Goal: Task Accomplishment & Management: Manage account settings

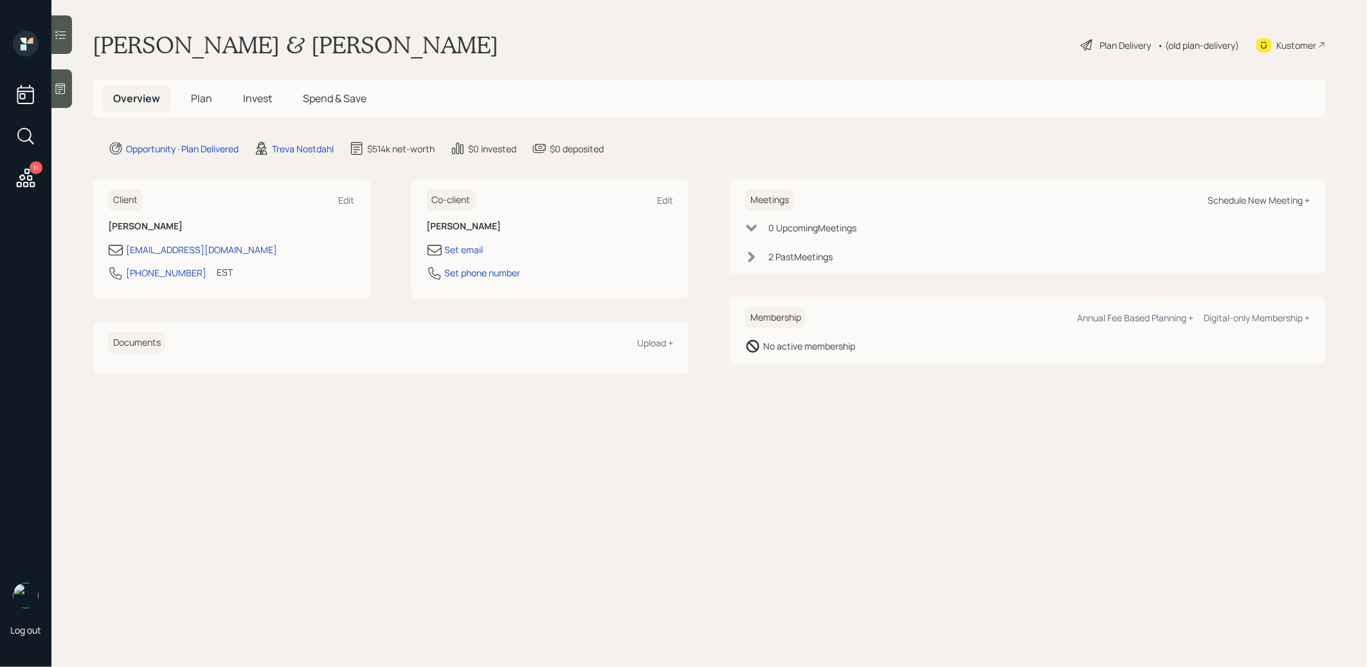
click at [1275, 202] on div "Schedule New Meeting +" at bounding box center [1259, 200] width 102 height 12
select select "8b79112e-3cfb-44f9-89e7-15267fe946c1"
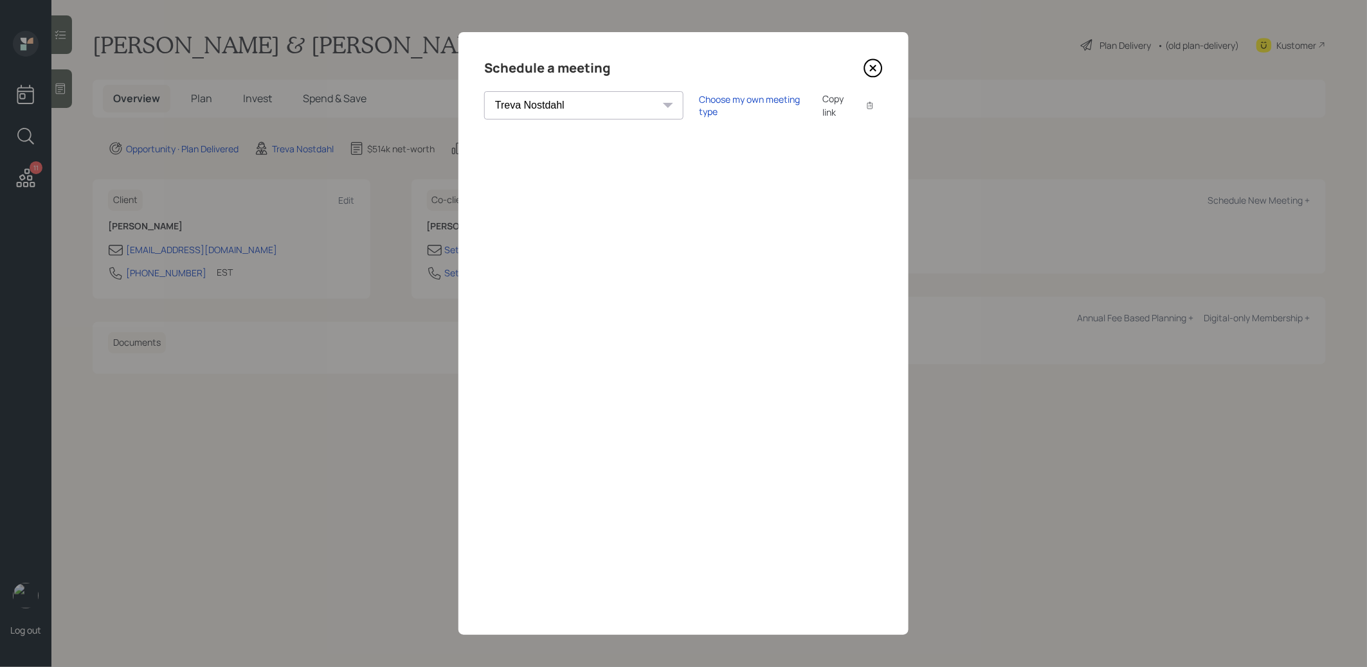
click at [876, 66] on icon at bounding box center [872, 67] width 19 height 19
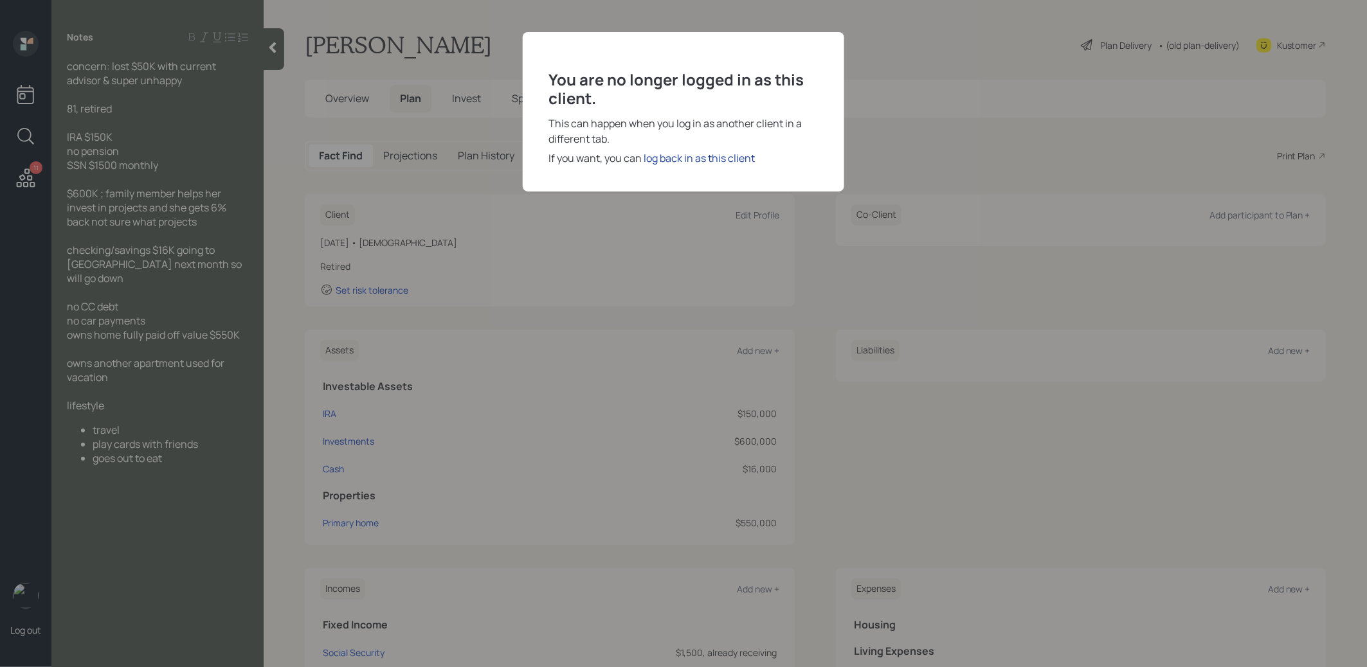
scroll to position [26, 0]
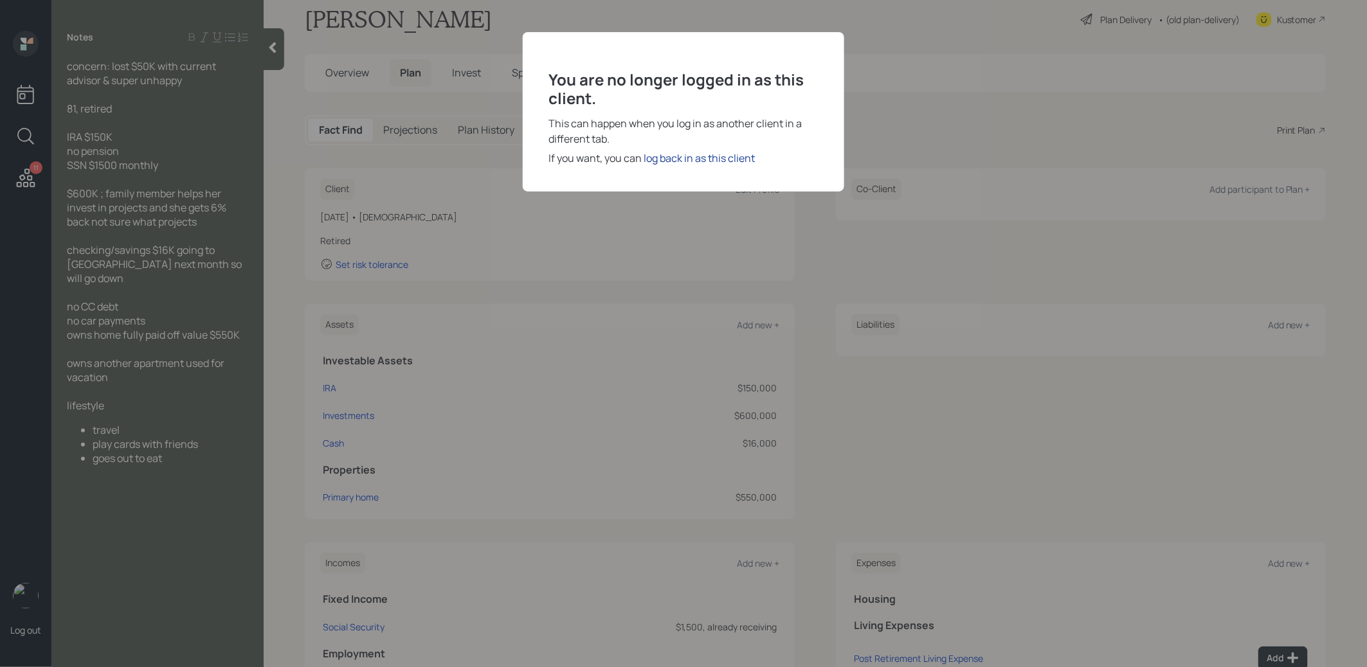
click at [676, 156] on div "log back in as this client" at bounding box center [698, 157] width 111 height 15
